Goal: Task Accomplishment & Management: Manage account settings

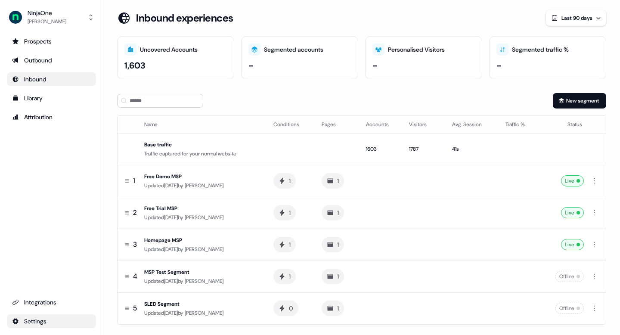
click at [53, 323] on html "For the best experience switch devices to a bigger screen. Go to [DOMAIN_NAME] …" at bounding box center [310, 167] width 620 height 335
click at [127, 305] on div "Team" at bounding box center [135, 306] width 69 height 14
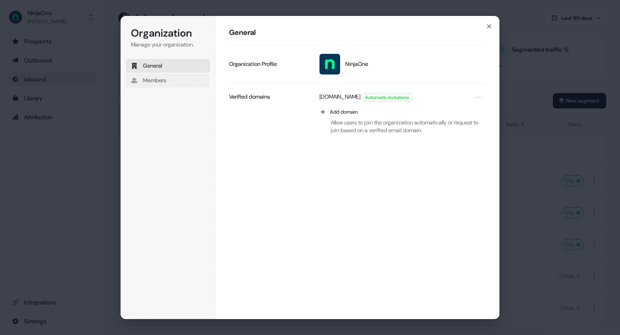
click at [184, 82] on button "Members" at bounding box center [168, 81] width 84 height 14
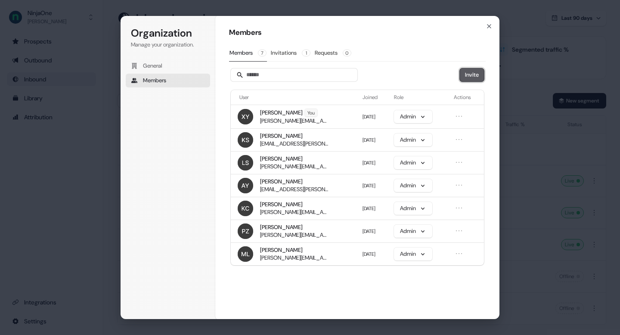
click at [483, 75] on button "Invite" at bounding box center [472, 74] width 24 height 13
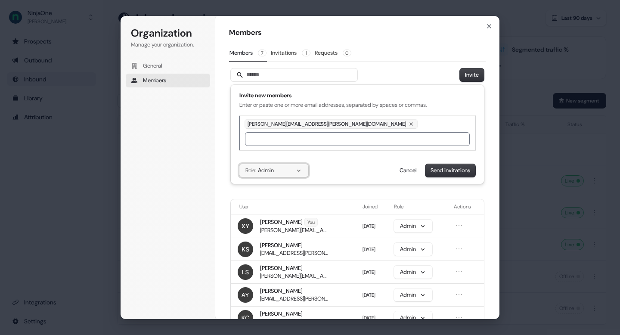
click at [290, 175] on button "Role: Admin" at bounding box center [273, 170] width 69 height 13
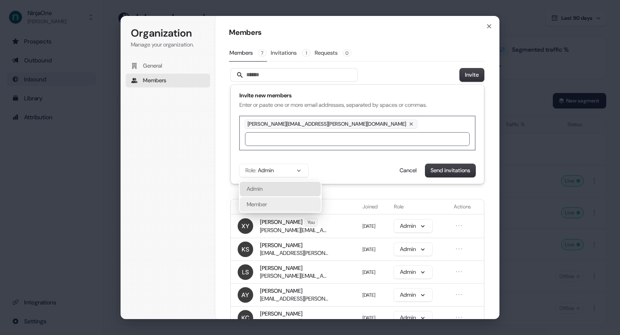
click at [290, 199] on div "Member" at bounding box center [280, 204] width 81 height 15
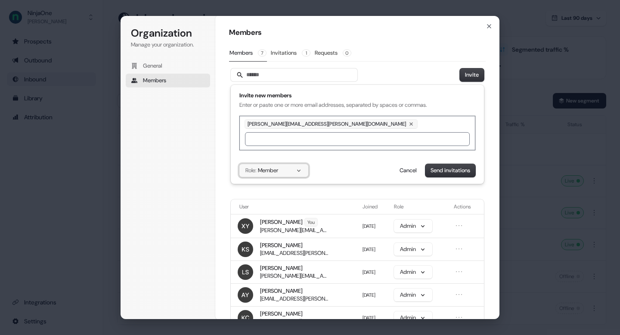
click at [300, 166] on button "Role: Member" at bounding box center [273, 170] width 69 height 13
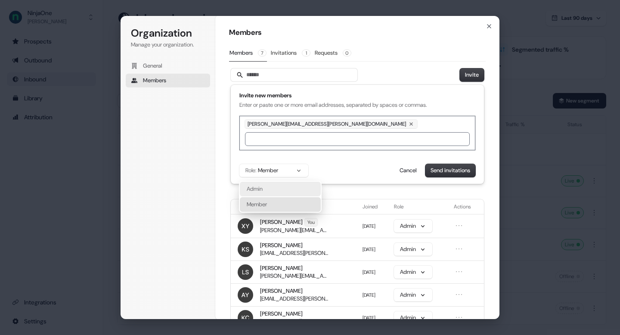
click at [286, 187] on div "Admin" at bounding box center [280, 189] width 81 height 15
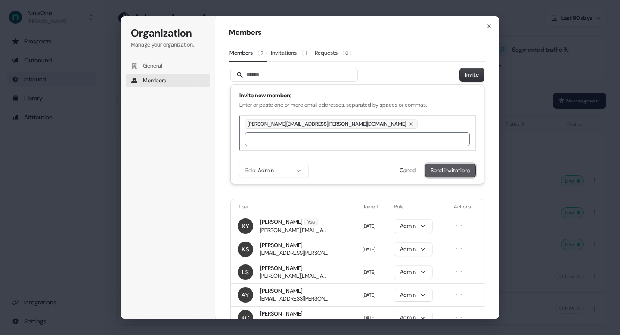
click at [467, 170] on button "Send invitations" at bounding box center [450, 170] width 50 height 13
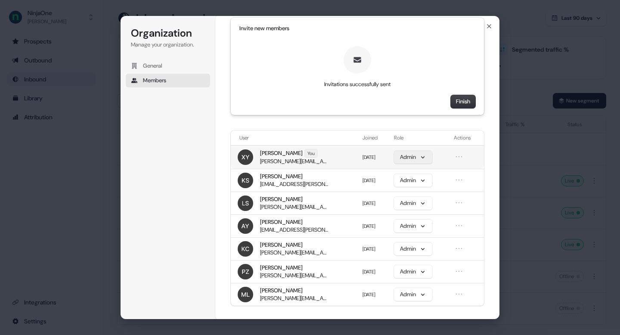
scroll to position [68, 0]
click at [469, 102] on button "Finish" at bounding box center [463, 101] width 25 height 13
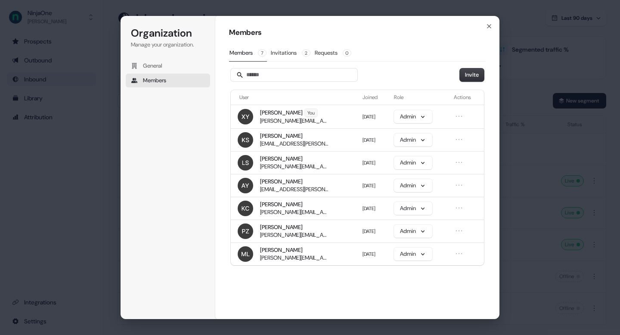
scroll to position [0, 0]
click at [491, 25] on icon "button" at bounding box center [488, 26] width 7 height 7
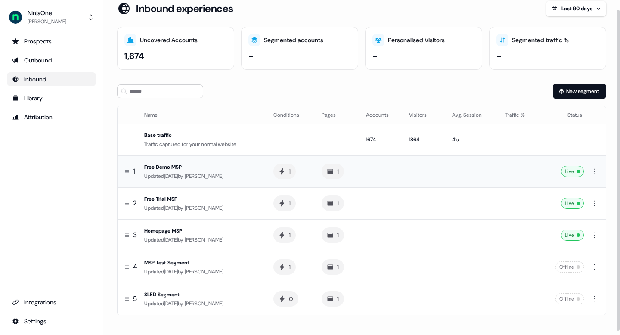
scroll to position [13, 0]
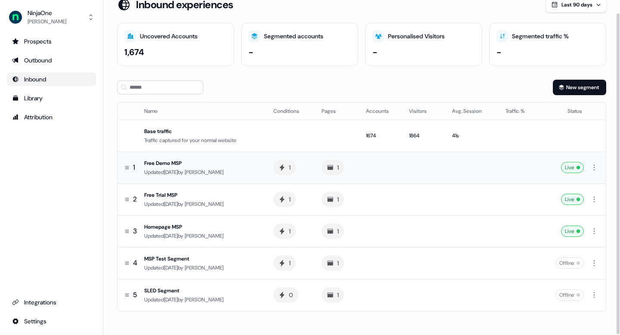
click at [415, 162] on td at bounding box center [423, 167] width 43 height 32
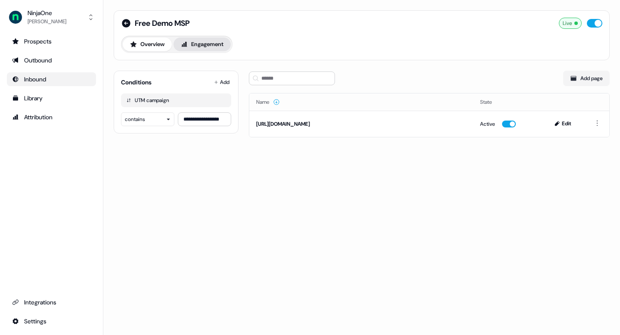
click at [207, 50] on button "Engagement" at bounding box center [201, 44] width 57 height 14
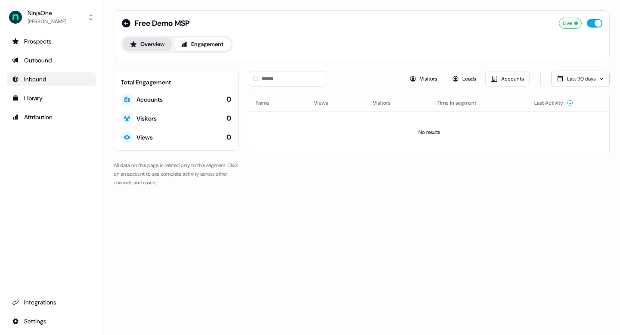
click at [139, 45] on button "Overview" at bounding box center [147, 44] width 49 height 14
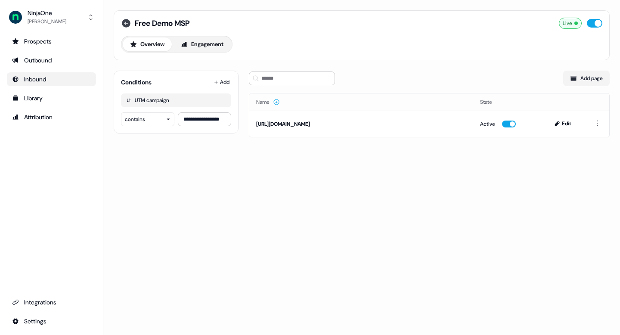
click at [128, 20] on icon at bounding box center [126, 23] width 9 height 9
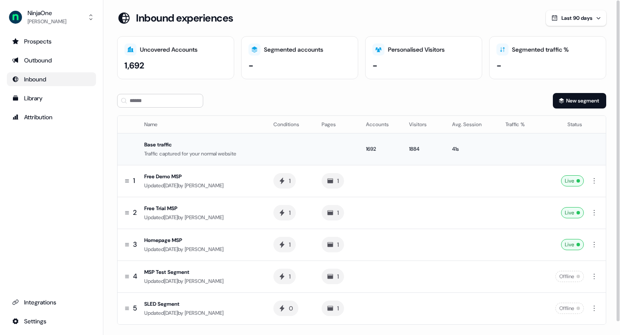
scroll to position [13, 0]
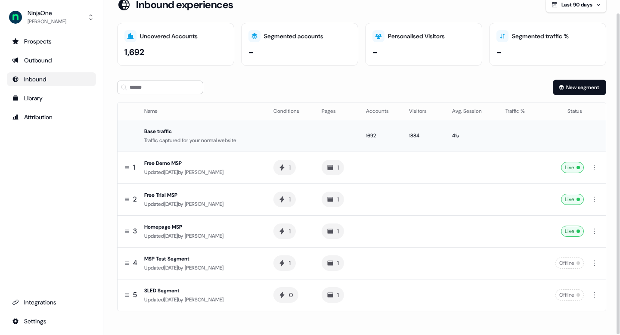
click at [423, 138] on div "1884" at bounding box center [423, 135] width 29 height 9
